Goal: Task Accomplishment & Management: Complete application form

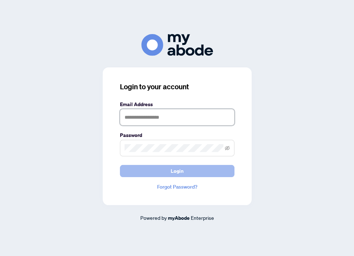
type input "**********"
click at [179, 170] on span "Login" at bounding box center [177, 170] width 13 height 11
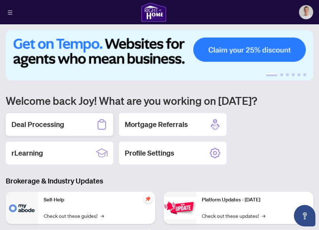
click at [59, 128] on h2 "Deal Processing" at bounding box center [37, 125] width 53 height 10
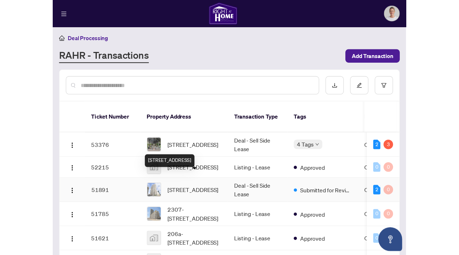
scroll to position [74, 0]
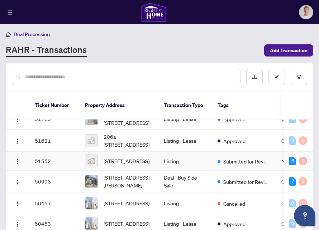
click at [127, 165] on span "[STREET_ADDRESS]" at bounding box center [127, 161] width 46 height 8
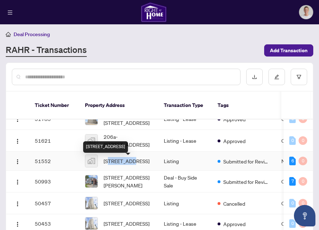
click at [127, 165] on span "[STREET_ADDRESS]" at bounding box center [127, 161] width 46 height 8
click at [168, 167] on td "Listing" at bounding box center [185, 161] width 54 height 19
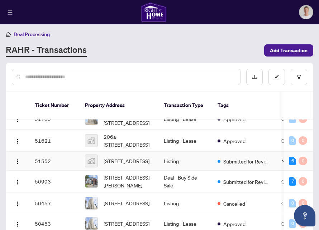
click at [45, 162] on td "51552" at bounding box center [54, 161] width 50 height 19
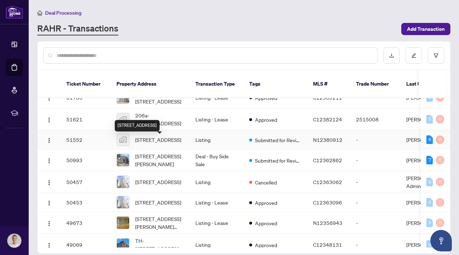
click at [164, 144] on span "[STREET_ADDRESS]" at bounding box center [158, 140] width 46 height 8
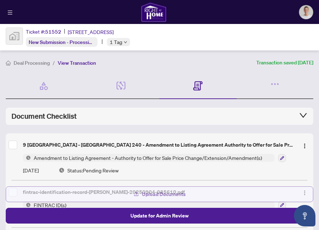
click at [171, 194] on span "Upload Documents" at bounding box center [164, 194] width 44 height 11
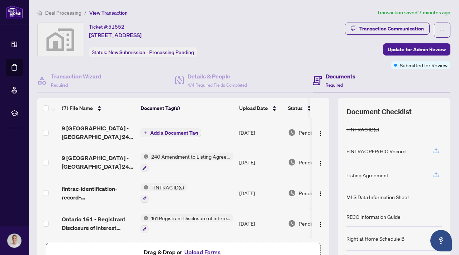
click at [171, 132] on span "Add a Document Tag" at bounding box center [174, 132] width 48 height 5
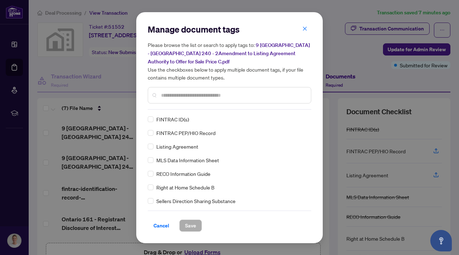
click at [185, 95] on input "text" at bounding box center [233, 95] width 144 height 8
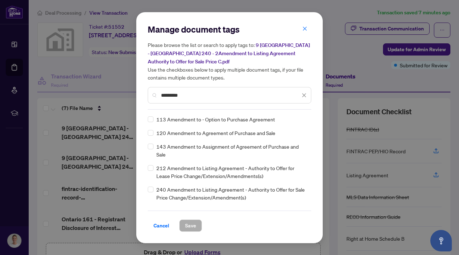
type input "*********"
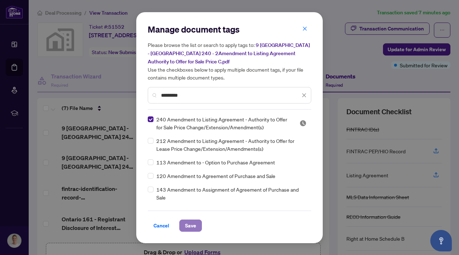
click at [189, 223] on span "Save" at bounding box center [190, 225] width 11 height 11
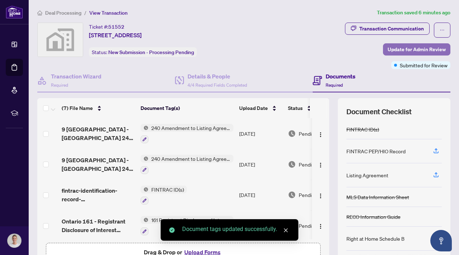
click at [319, 48] on span "Update for Admin Review" at bounding box center [416, 49] width 58 height 11
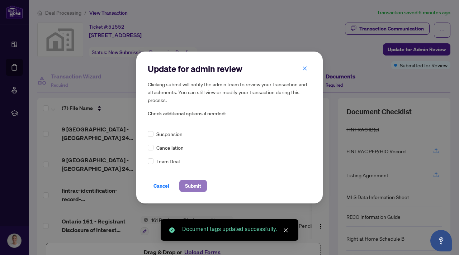
click at [197, 186] on span "Submit" at bounding box center [193, 185] width 16 height 11
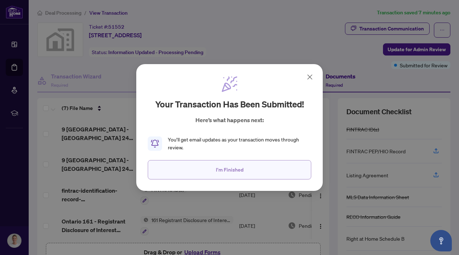
click at [220, 174] on span "I'm Finished" at bounding box center [230, 169] width 28 height 11
